Goal: Information Seeking & Learning: Compare options

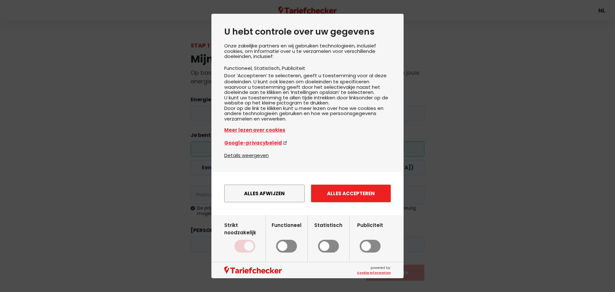
click at [347, 202] on button "Alles accepteren" at bounding box center [351, 193] width 80 height 18
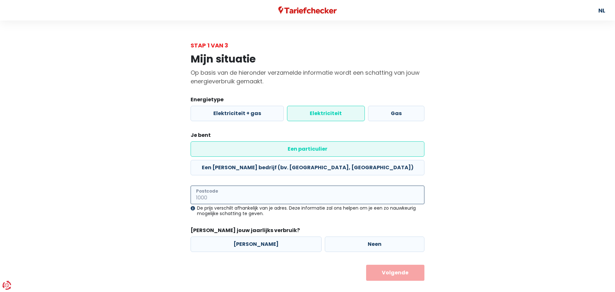
click at [222, 185] on input "Postcode" at bounding box center [308, 194] width 234 height 19
type input "8400"
click at [180, 205] on div "Mijn situatie Op basis van de hieronder verzamelde informatie wordt een schatti…" at bounding box center [307, 165] width 365 height 231
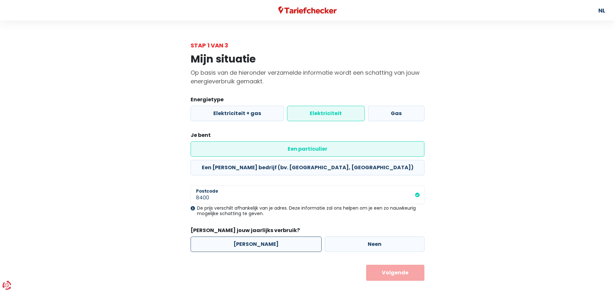
click at [249, 236] on label "[PERSON_NAME]" at bounding box center [256, 243] width 131 height 15
click at [249, 236] on input "[PERSON_NAME]" at bounding box center [256, 243] width 131 height 15
radio input "true"
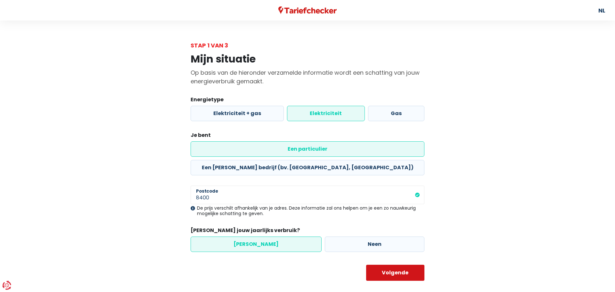
click at [392, 265] on button "Volgende" at bounding box center [395, 273] width 59 height 16
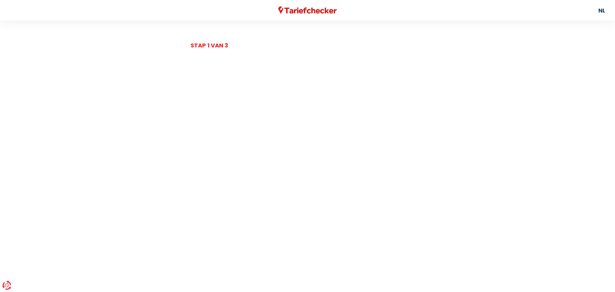
select select
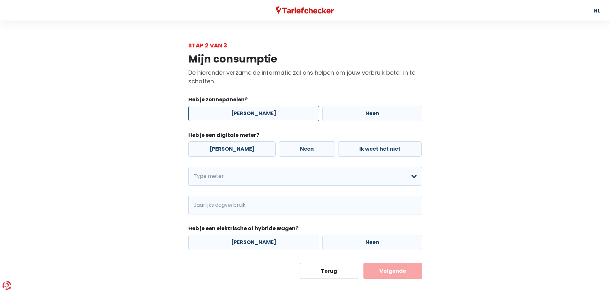
click at [245, 112] on label "[PERSON_NAME]" at bounding box center [253, 113] width 131 height 15
click at [245, 112] on input "[PERSON_NAME]" at bounding box center [253, 113] width 131 height 15
radio input "true"
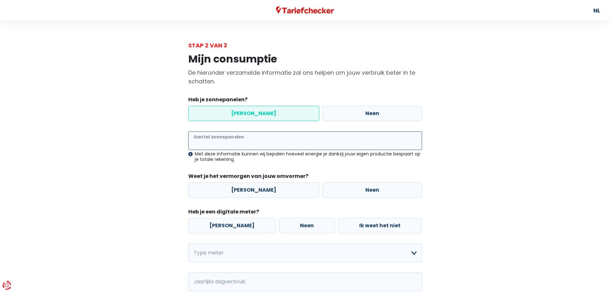
click at [233, 138] on input "Aantal zonnepanelen" at bounding box center [305, 140] width 234 height 19
type input "2"
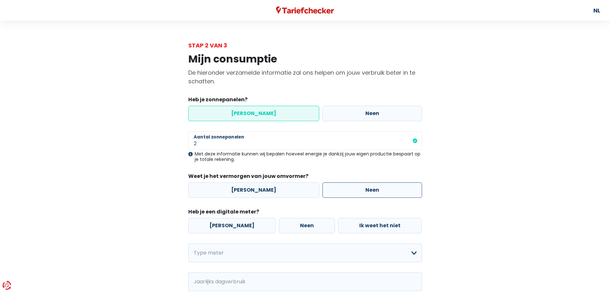
click at [365, 187] on label "Neen" at bounding box center [373, 189] width 100 height 15
click at [365, 187] on input "Neen" at bounding box center [373, 189] width 100 height 15
radio input "true"
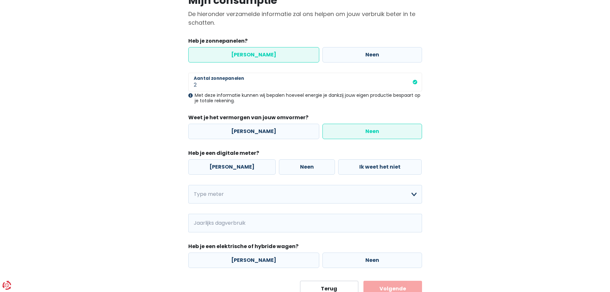
scroll to position [64, 0]
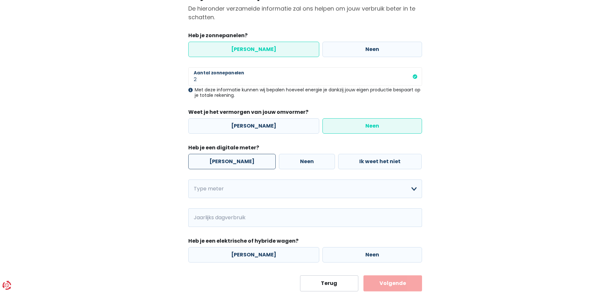
click at [221, 163] on label "[PERSON_NAME]" at bounding box center [231, 161] width 87 height 15
click at [221, 163] on input "[PERSON_NAME]" at bounding box center [231, 161] width 87 height 15
radio input "true"
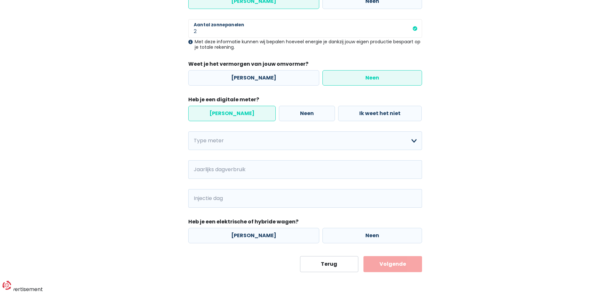
scroll to position [113, 0]
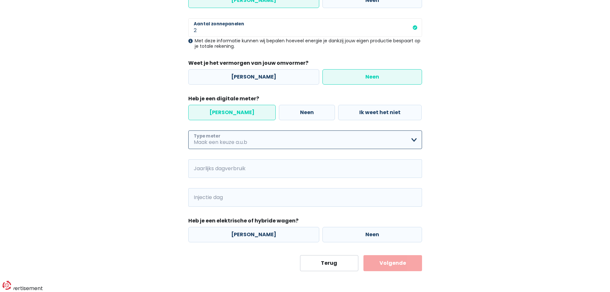
click at [241, 138] on select "Enkelvoudig Tweevoudig Enkelvoudig + uitsluitend nachttarief Tweevoudig + uitsl…" at bounding box center [305, 139] width 234 height 19
select select "day_night_bi_hourly"
click at [188, 130] on select "Enkelvoudig Tweevoudig Enkelvoudig + uitsluitend nachttarief Tweevoudig + uitsl…" at bounding box center [305, 139] width 234 height 19
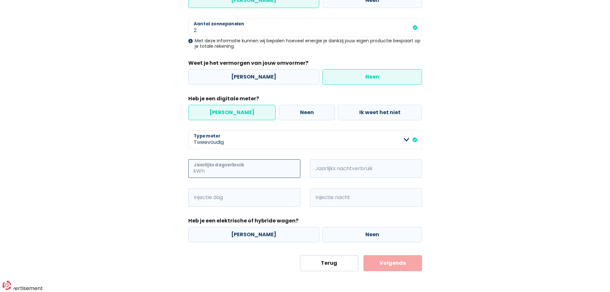
click at [257, 168] on input "Jaarlijks dagverbruik" at bounding box center [253, 168] width 94 height 19
type input "2590"
click at [343, 167] on input "Jaarlijks nachtverbruik" at bounding box center [375, 168] width 94 height 19
type input "2041"
click at [237, 201] on input "Injectie dag" at bounding box center [253, 197] width 94 height 19
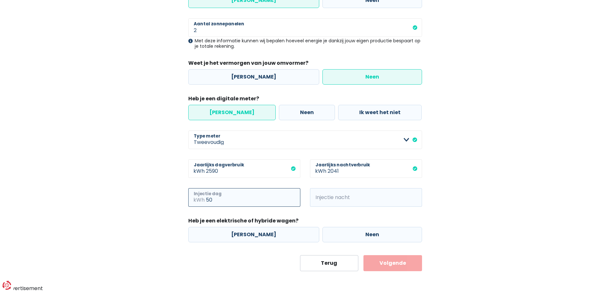
type input "50"
click at [339, 194] on input "Injectie nacht" at bounding box center [375, 197] width 94 height 19
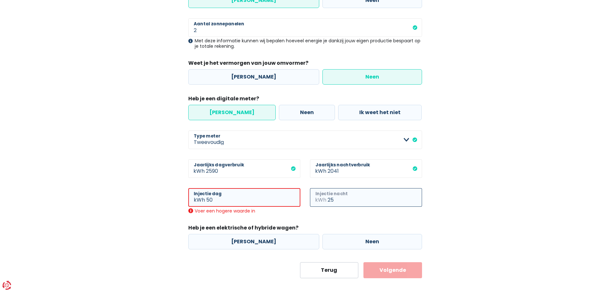
type input "25"
click at [217, 200] on input "50" at bounding box center [253, 197] width 94 height 19
type input "5"
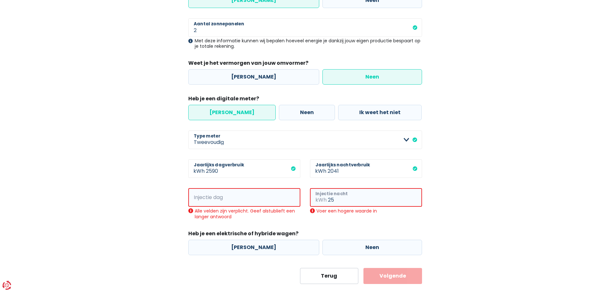
click at [343, 200] on input "25" at bounding box center [375, 197] width 94 height 19
type input "2"
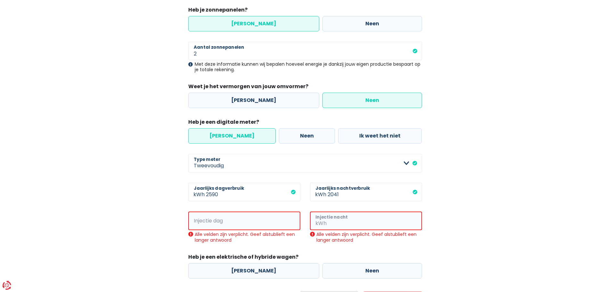
scroll to position [96, 0]
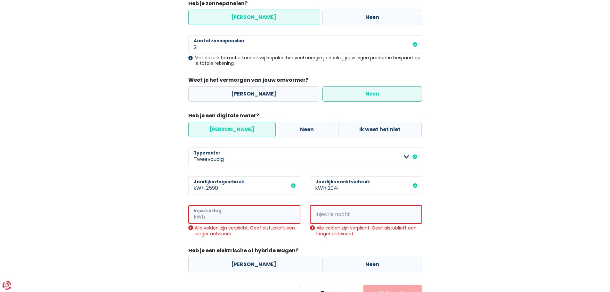
click at [240, 215] on input "Injectie dag" at bounding box center [253, 214] width 94 height 19
type input "6"
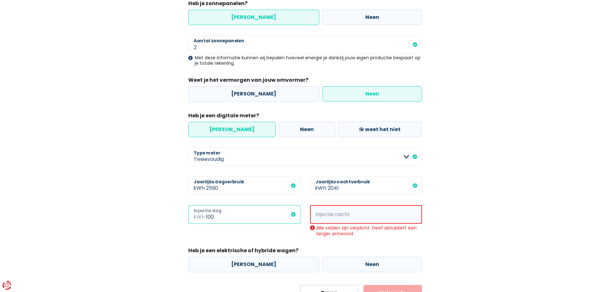
type input "100"
click at [340, 212] on input "Injectie nacht" at bounding box center [375, 214] width 94 height 19
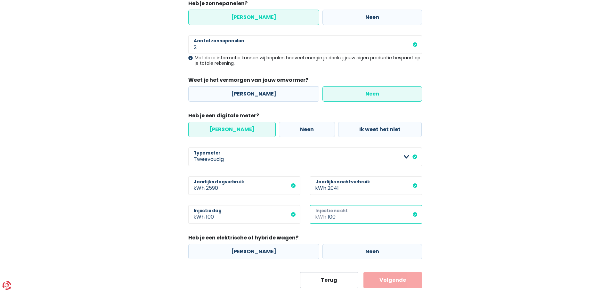
scroll to position [113, 0]
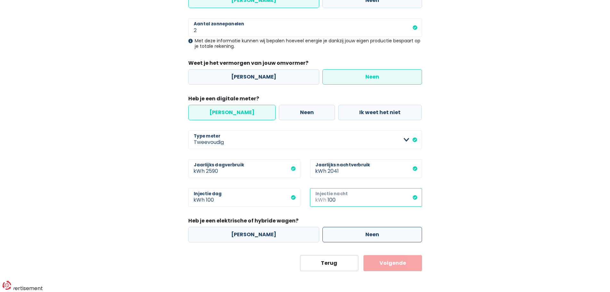
type input "100"
click at [353, 235] on label "Neen" at bounding box center [373, 234] width 100 height 15
click at [353, 235] on input "Neen" at bounding box center [373, 234] width 100 height 15
radio input "true"
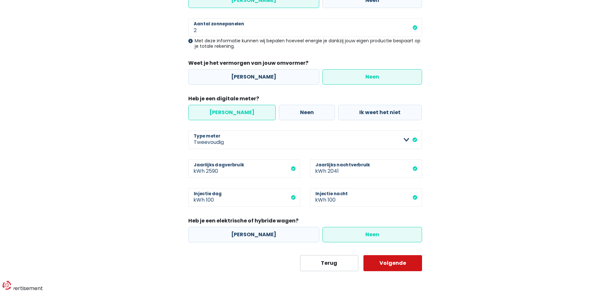
click at [395, 265] on button "Volgende" at bounding box center [393, 263] width 59 height 16
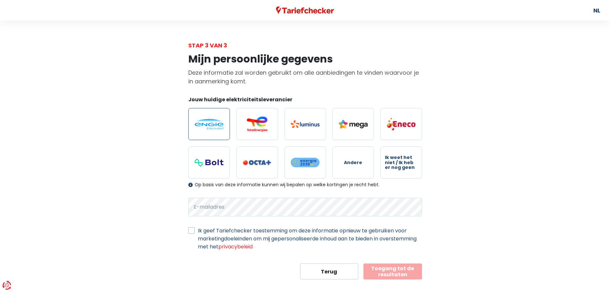
click at [208, 127] on img at bounding box center [209, 124] width 29 height 11
click at [208, 127] on input "radio" at bounding box center [209, 124] width 42 height 32
radio input "true"
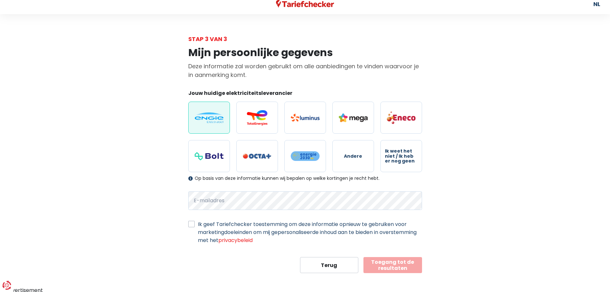
scroll to position [8, 0]
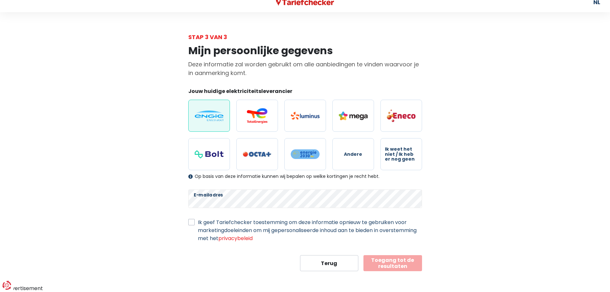
click at [198, 223] on label "Ik geef Tariefchecker toestemming om deze informatie opnieuw te gebruiken voor …" at bounding box center [310, 230] width 224 height 24
click at [191, 223] on input "Ik geef Tariefchecker toestemming om deze informatie opnieuw te gebruiken voor …" at bounding box center [191, 221] width 6 height 6
checkbox input "true"
click at [394, 264] on button "Toegang tot de resultaten" at bounding box center [393, 263] width 59 height 16
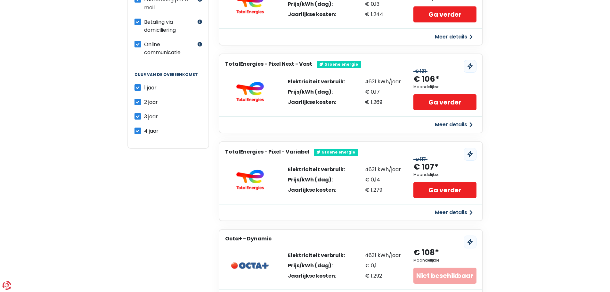
scroll to position [96, 0]
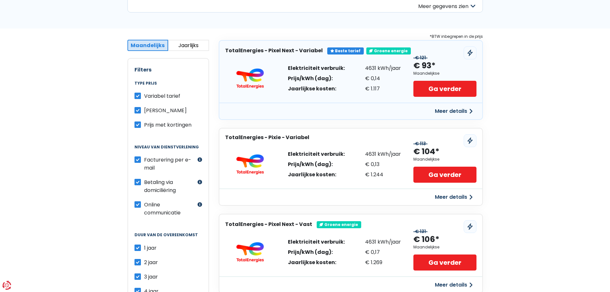
click at [144, 96] on label "Variabel tarief" at bounding box center [162, 96] width 36 height 8
click at [140, 96] on input "Variabel tarief" at bounding box center [138, 95] width 6 height 6
checkbox input "false"
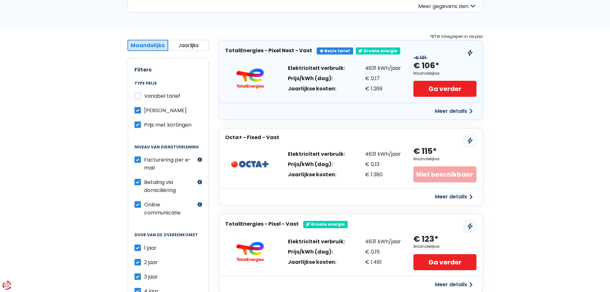
click at [144, 125] on label "Prijs met kortingen" at bounding box center [167, 125] width 47 height 8
click at [138, 125] on input "Prijs met kortingen" at bounding box center [138, 124] width 6 height 6
checkbox input "false"
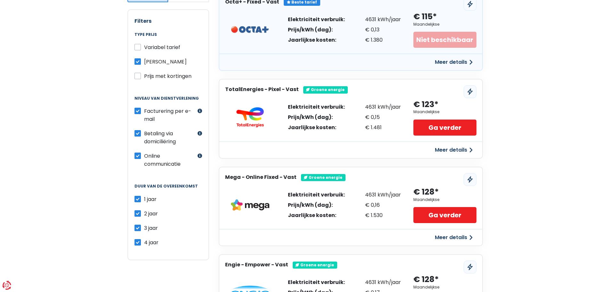
scroll to position [160, 0]
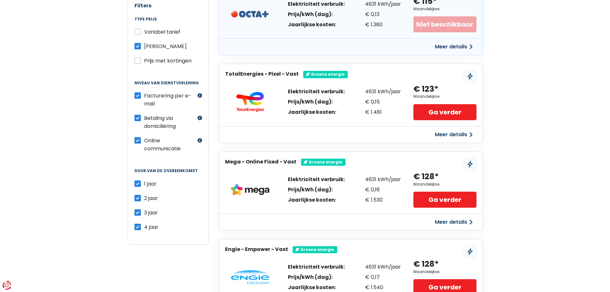
click at [144, 229] on label "4 jaar" at bounding box center [151, 227] width 14 height 8
click at [139, 229] on input "4 jaar" at bounding box center [138, 226] width 6 height 6
checkbox input "false"
click at [144, 184] on label "1 jaar" at bounding box center [150, 184] width 12 height 8
click at [137, 184] on input "1 jaar" at bounding box center [138, 183] width 6 height 6
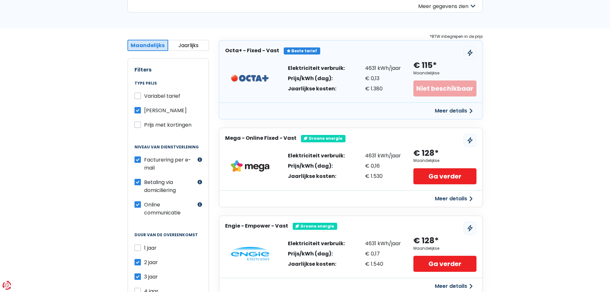
scroll to position [128, 0]
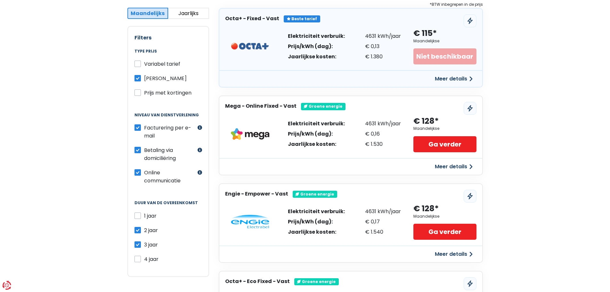
click at [144, 216] on label "1 jaar" at bounding box center [150, 216] width 12 height 8
click at [138, 216] on input "1 jaar" at bounding box center [138, 215] width 6 height 6
checkbox input "true"
click at [144, 231] on label "2 jaar" at bounding box center [151, 230] width 14 height 8
click at [138, 231] on input "2 jaar" at bounding box center [138, 229] width 6 height 6
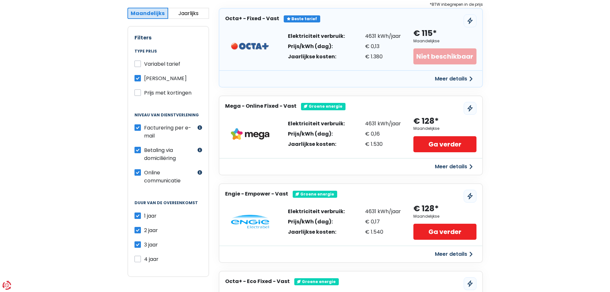
checkbox input "false"
click at [144, 246] on label "3 jaar" at bounding box center [151, 245] width 14 height 8
click at [140, 246] on input "3 jaar" at bounding box center [138, 244] width 6 height 6
checkbox input "false"
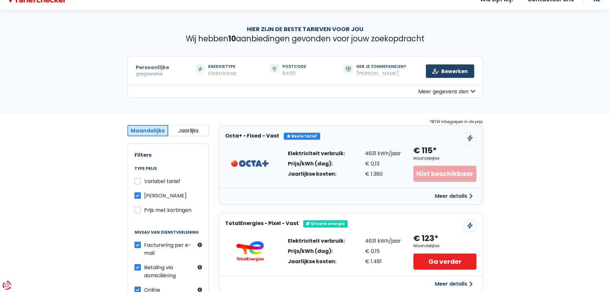
scroll to position [0, 0]
